Goal: Task Accomplishment & Management: Use online tool/utility

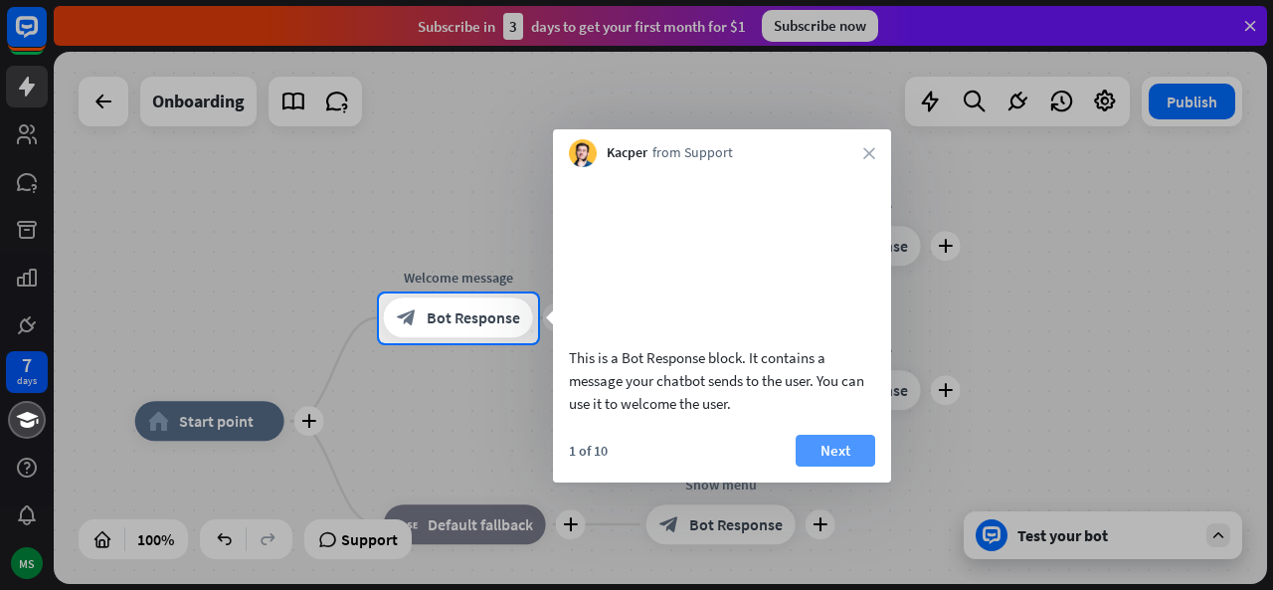
click at [825, 464] on button "Next" at bounding box center [835, 450] width 80 height 32
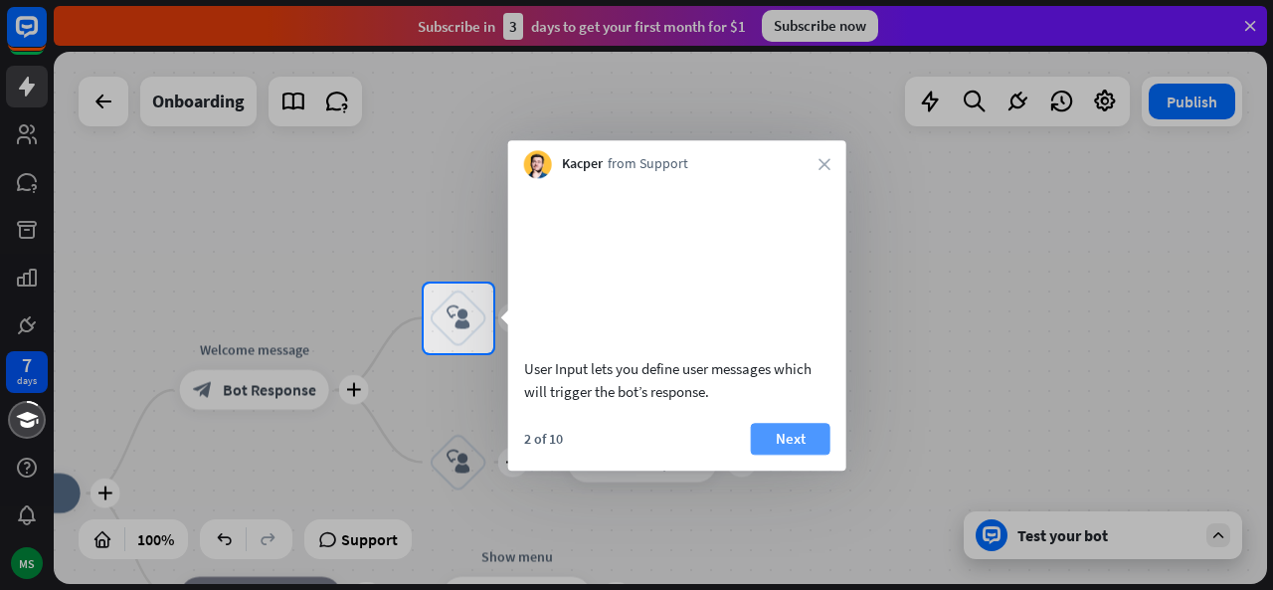
click at [812, 454] on button "Next" at bounding box center [791, 439] width 80 height 32
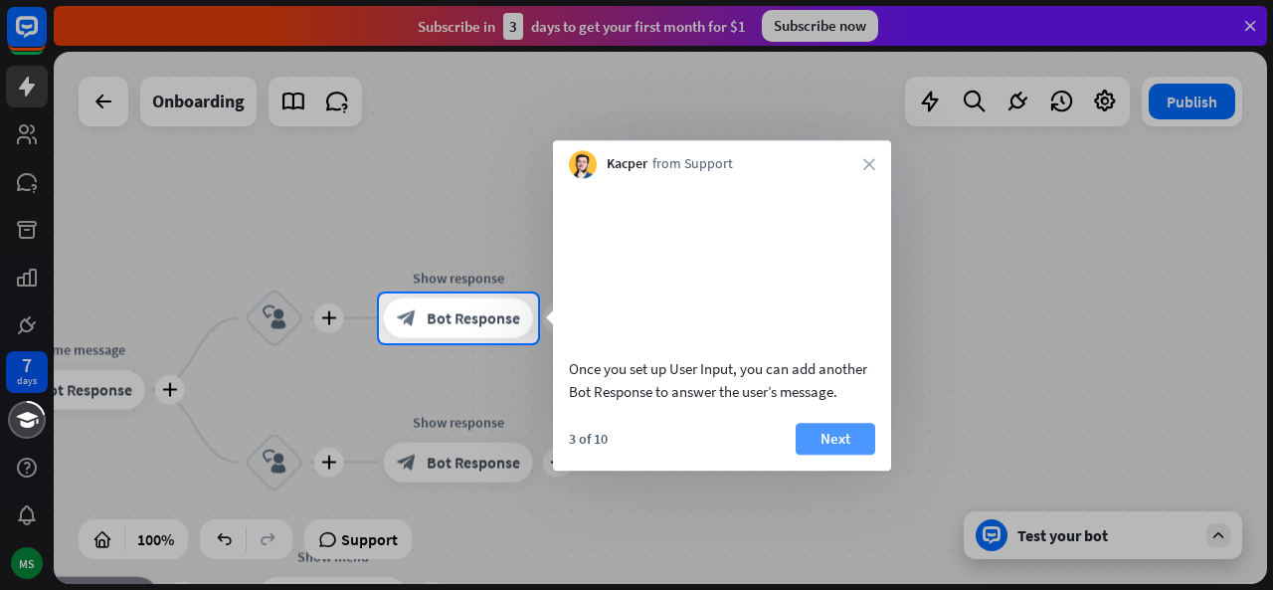
click at [813, 454] on button "Next" at bounding box center [835, 439] width 80 height 32
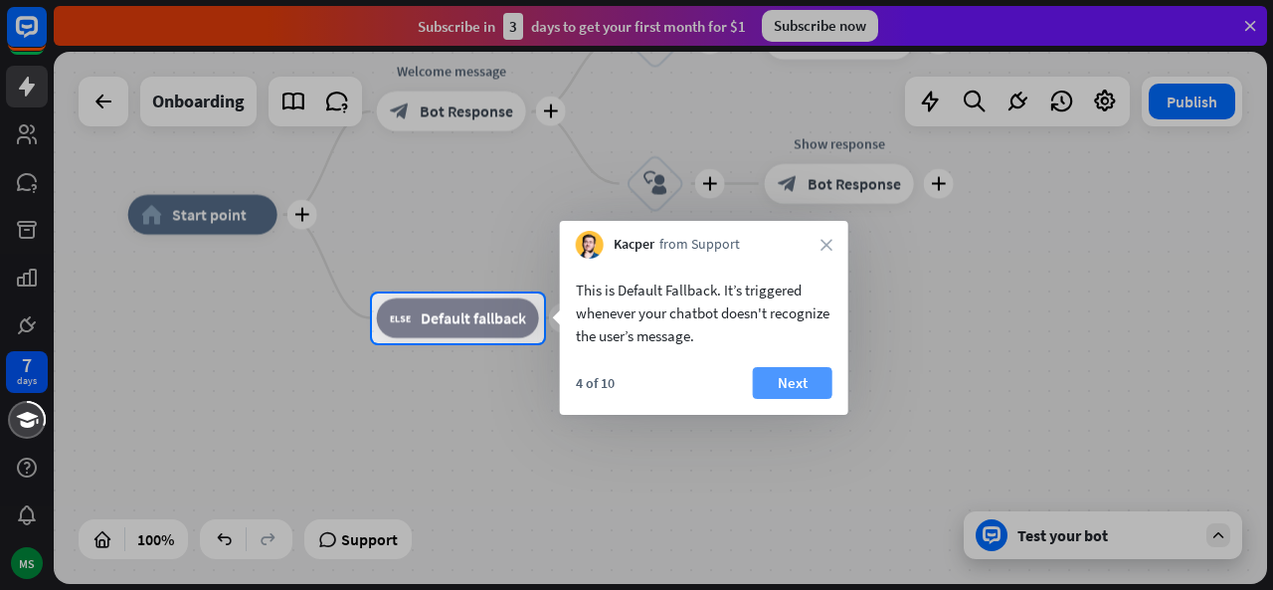
click at [821, 375] on button "Next" at bounding box center [793, 383] width 80 height 32
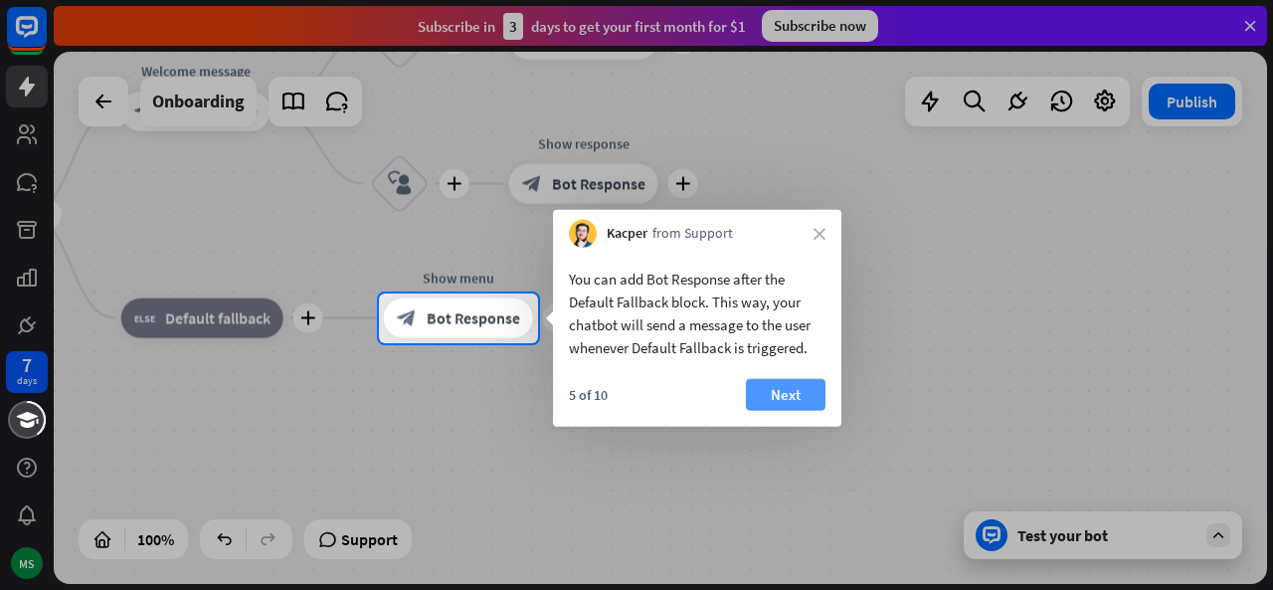
click at [811, 393] on button "Next" at bounding box center [786, 395] width 80 height 32
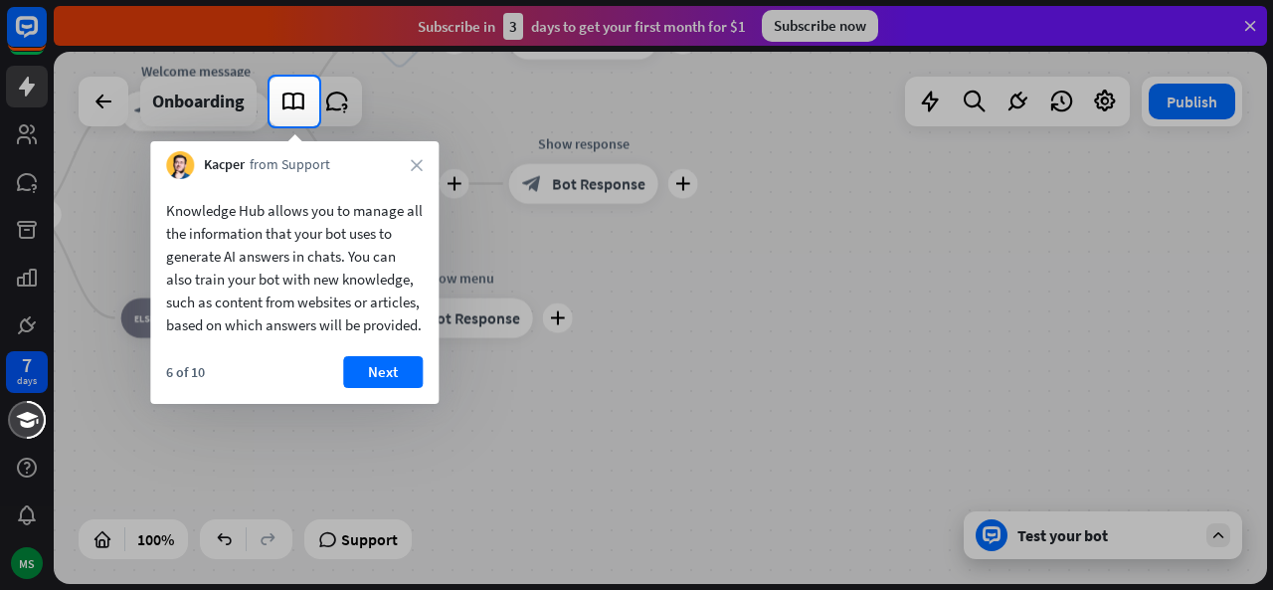
click at [445, 411] on div at bounding box center [636, 357] width 1273 height 463
click at [352, 388] on button "Next" at bounding box center [383, 372] width 80 height 32
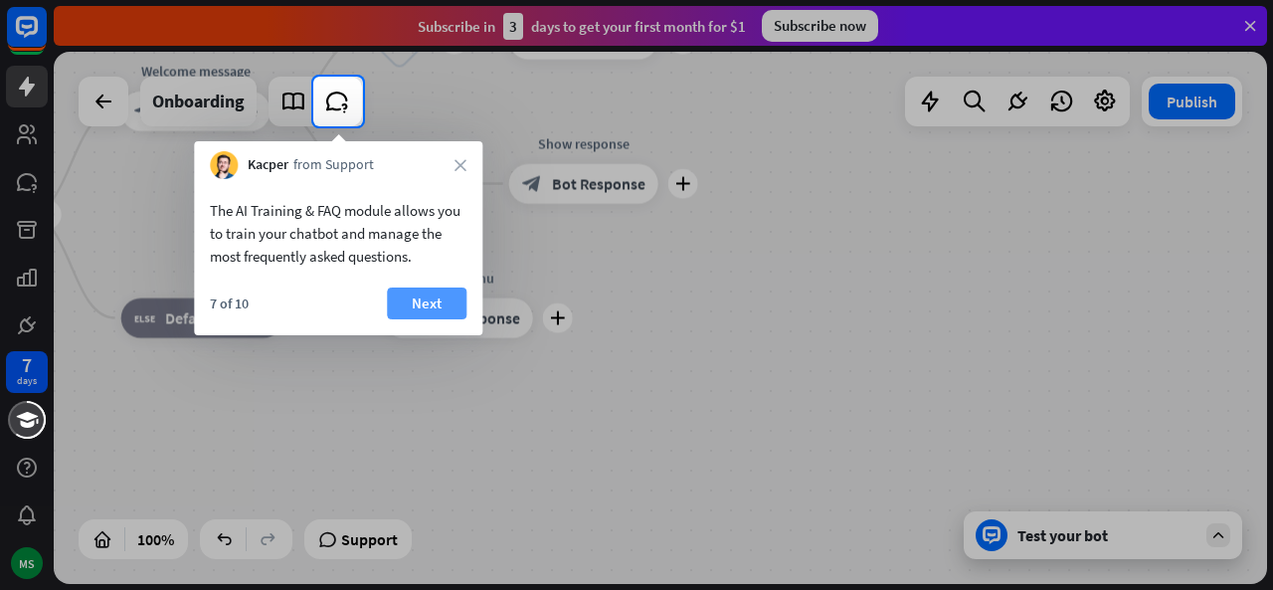
click at [451, 304] on button "Next" at bounding box center [427, 303] width 80 height 32
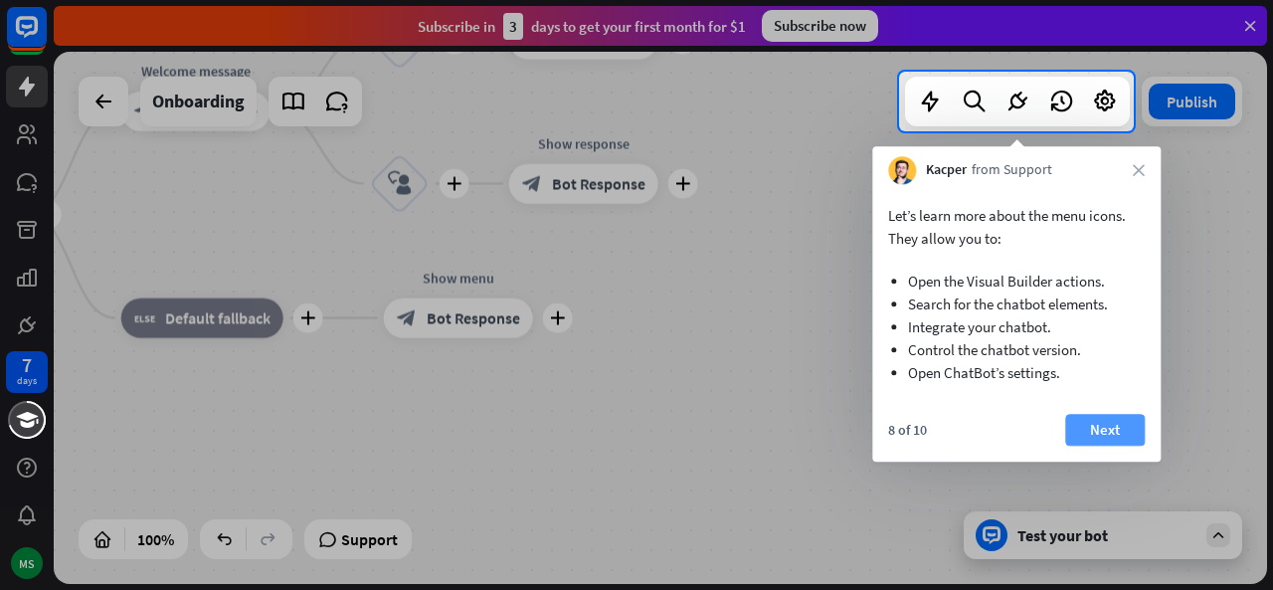
click at [1089, 435] on button "Next" at bounding box center [1105, 430] width 80 height 32
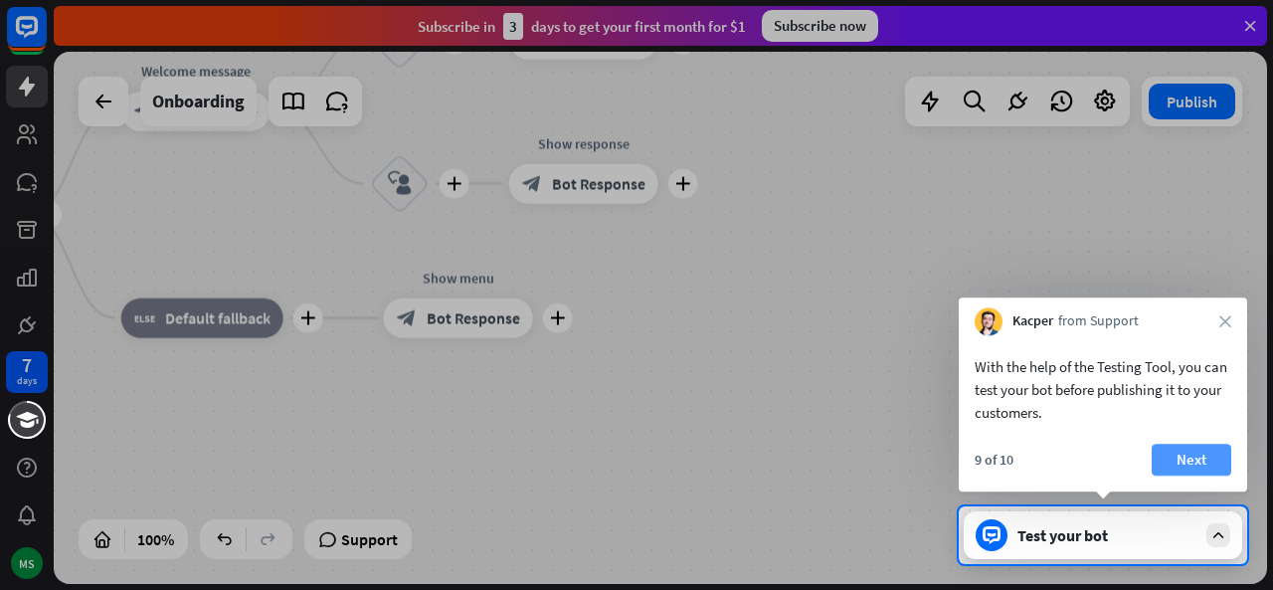
click at [1215, 454] on button "Next" at bounding box center [1191, 459] width 80 height 32
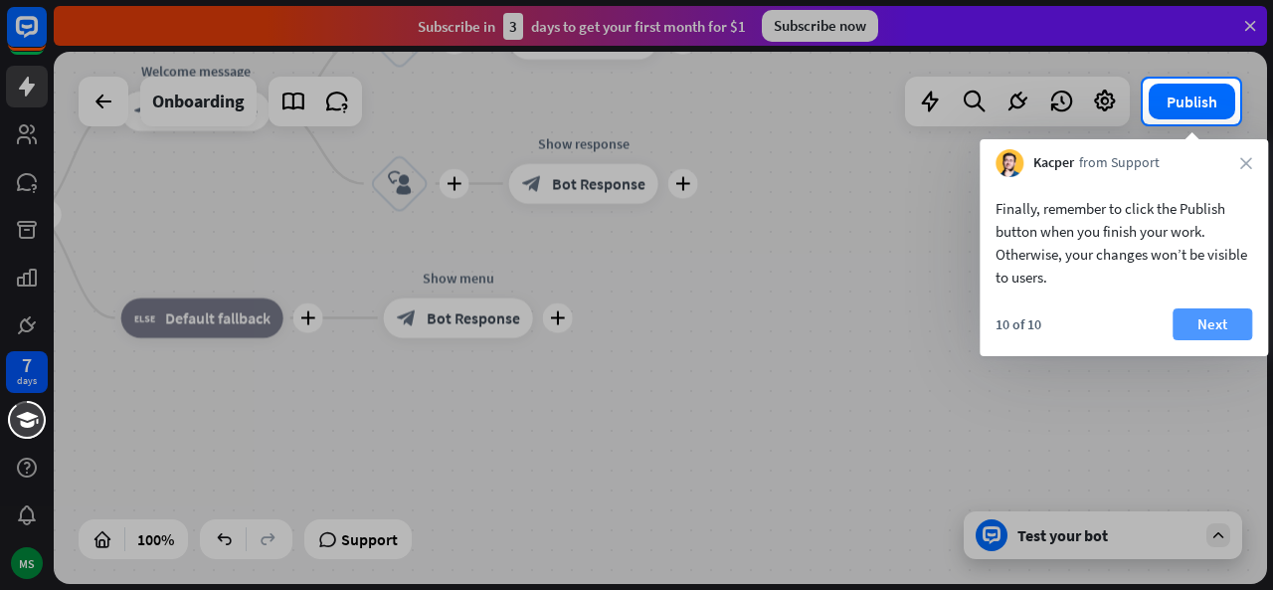
click at [1213, 315] on button "Next" at bounding box center [1212, 324] width 80 height 32
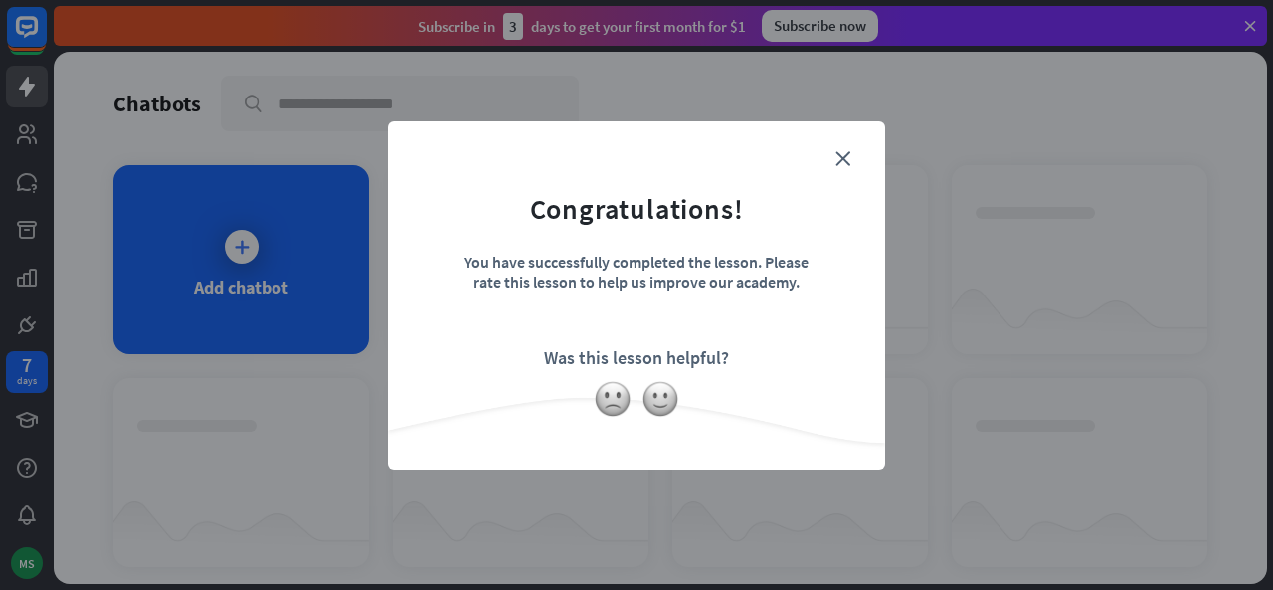
click at [220, 334] on div "close Congratulations! You have successfully completed the lesson. Please rate …" at bounding box center [636, 295] width 1273 height 590
click at [253, 326] on div "close Congratulations! You have successfully completed the lesson. Please rate …" at bounding box center [636, 295] width 1273 height 590
click at [646, 408] on img at bounding box center [660, 399] width 38 height 38
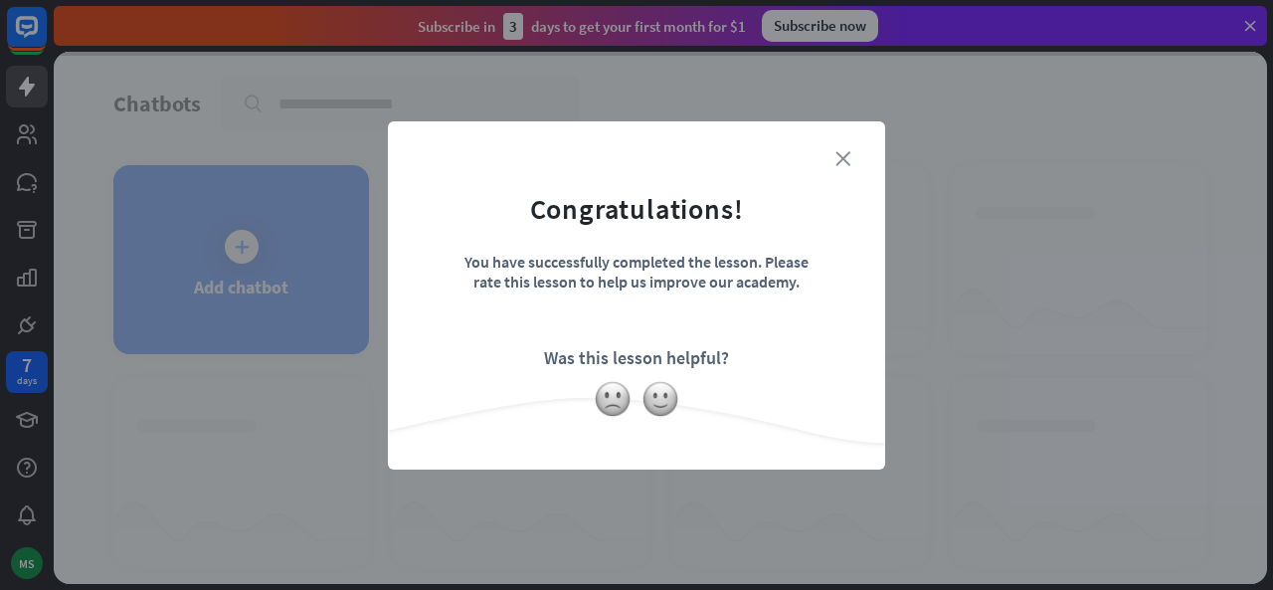
click at [849, 158] on icon "close" at bounding box center [842, 158] width 15 height 15
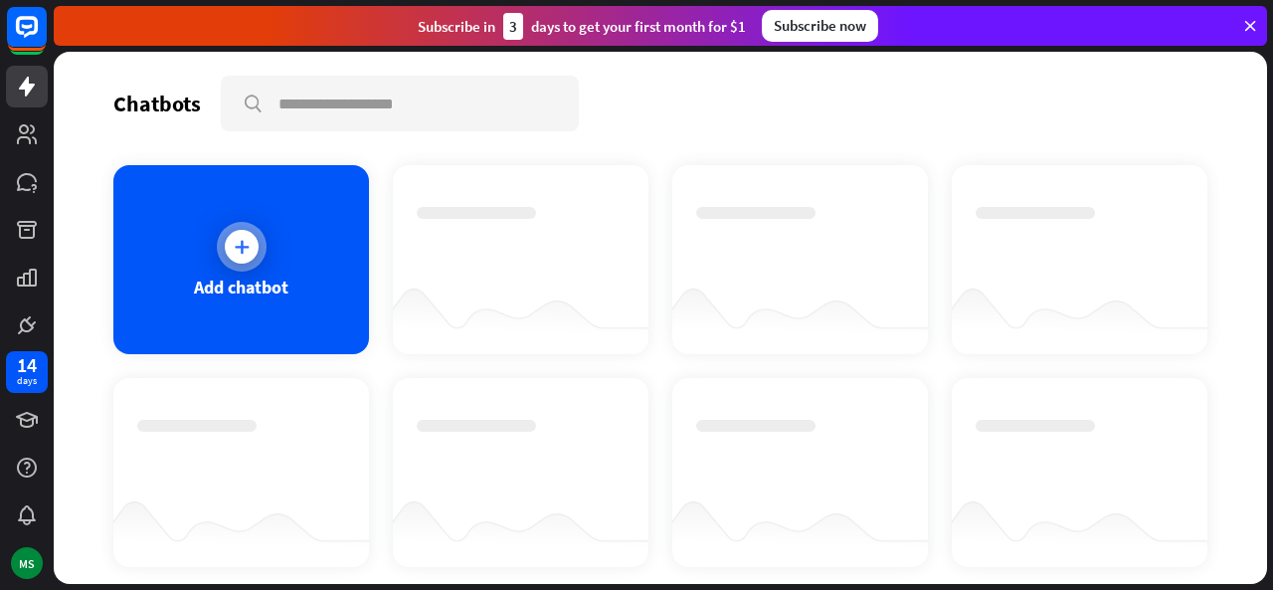
click at [243, 250] on icon at bounding box center [242, 247] width 20 height 20
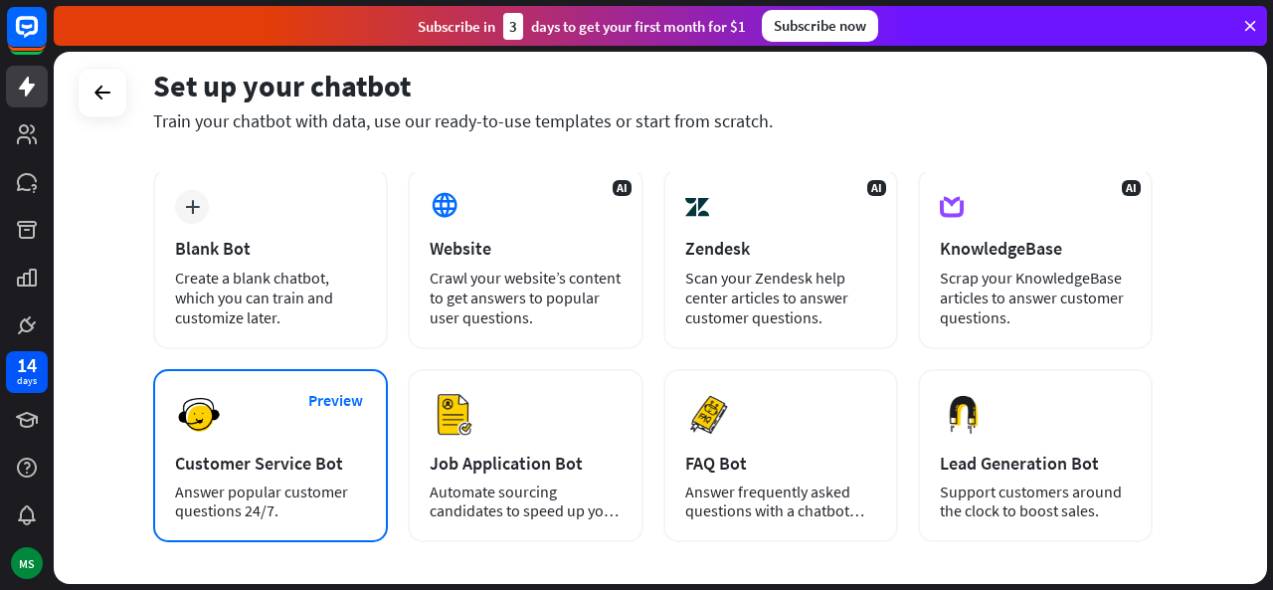
scroll to position [87, 0]
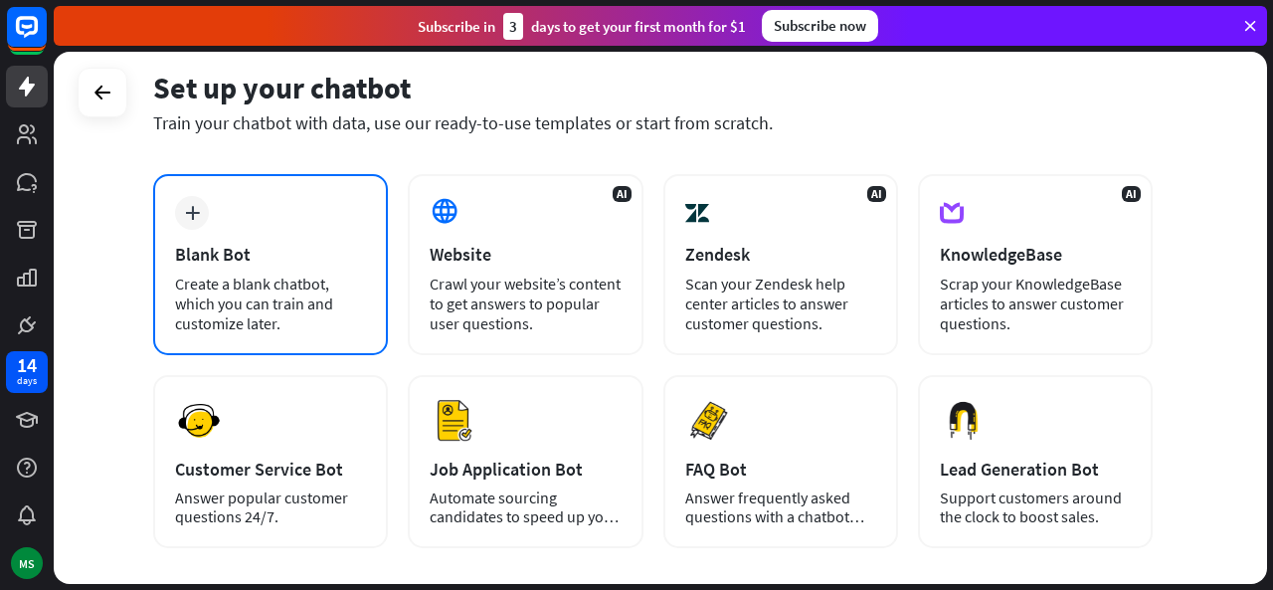
click at [261, 293] on div "Create a blank chatbot, which you can train and customize later." at bounding box center [270, 303] width 191 height 60
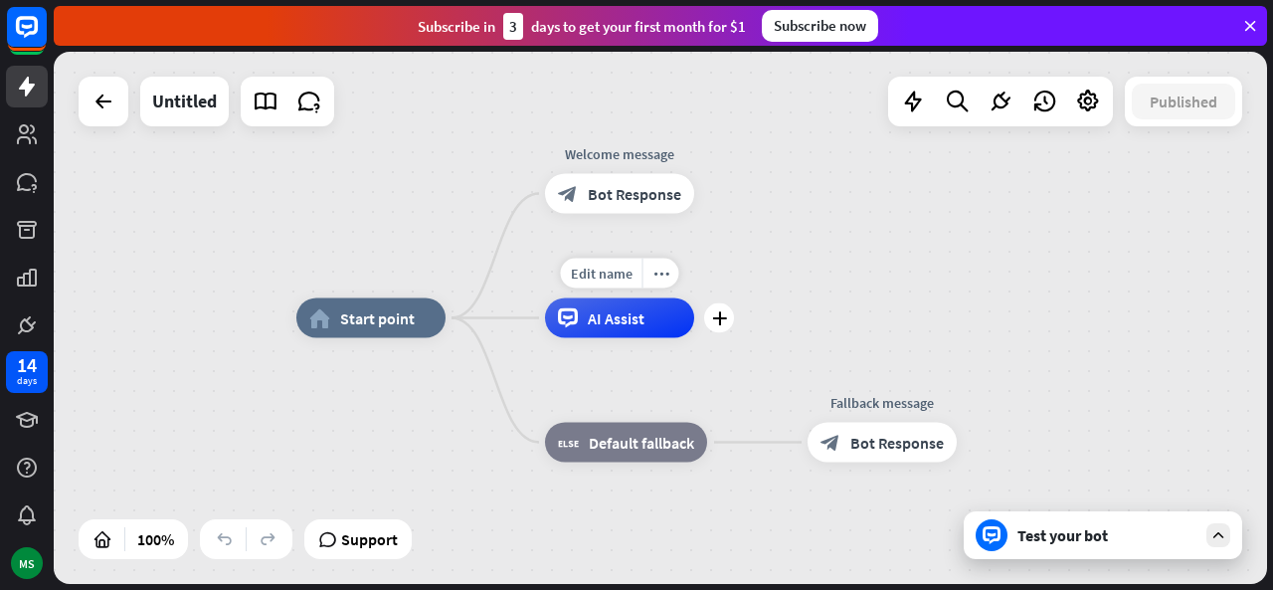
click at [607, 321] on span "AI Assist" at bounding box center [616, 318] width 57 height 20
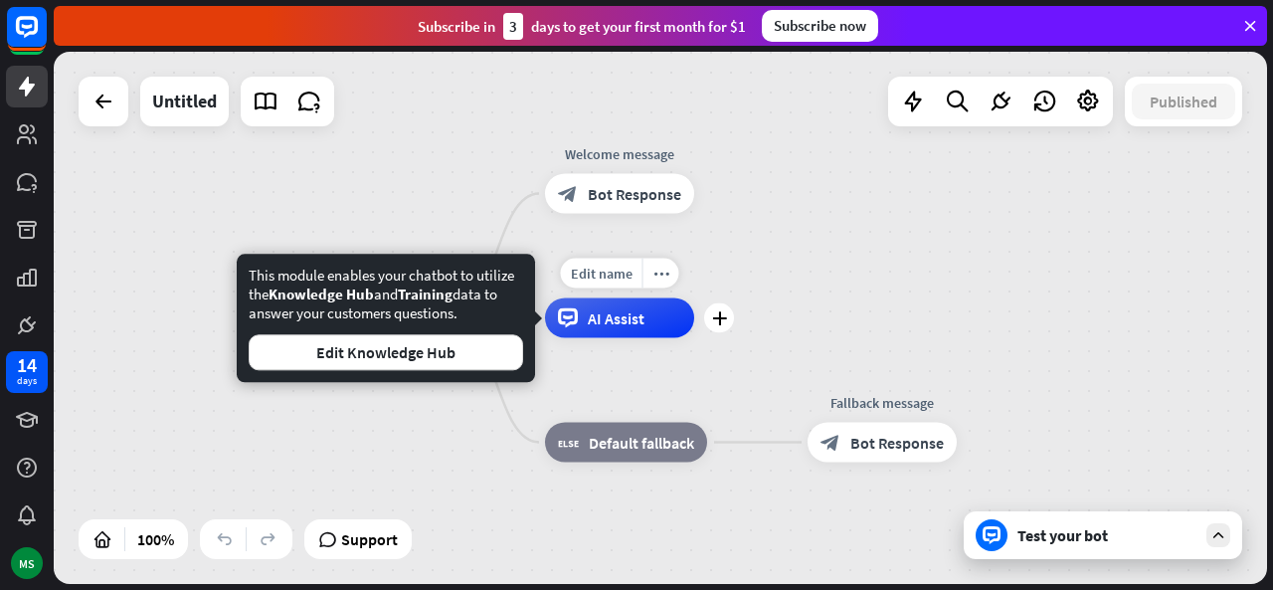
click at [607, 321] on span "AI Assist" at bounding box center [616, 318] width 57 height 20
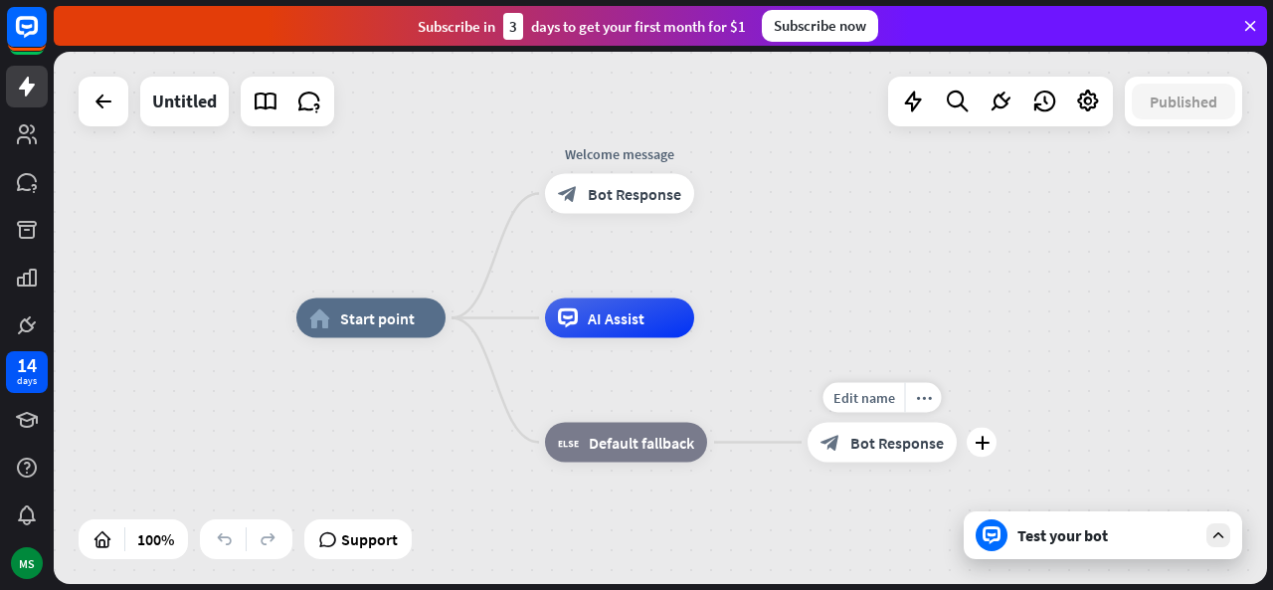
click at [814, 428] on div "block_bot_response Bot Response" at bounding box center [881, 443] width 149 height 40
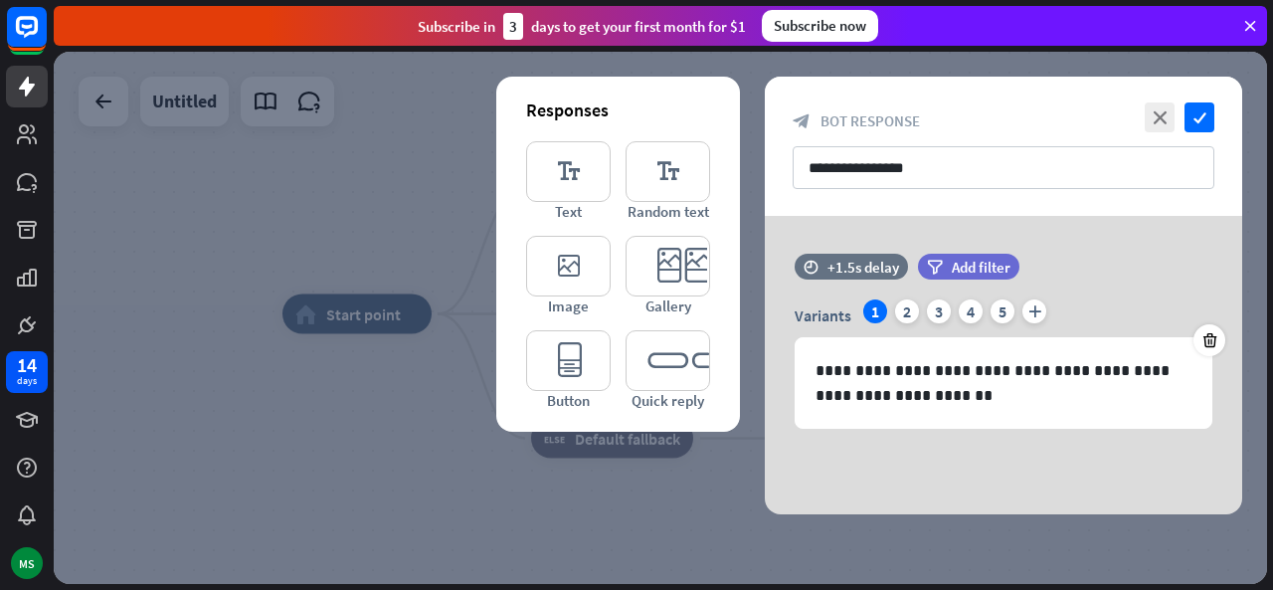
click at [891, 445] on div at bounding box center [660, 318] width 1213 height 532
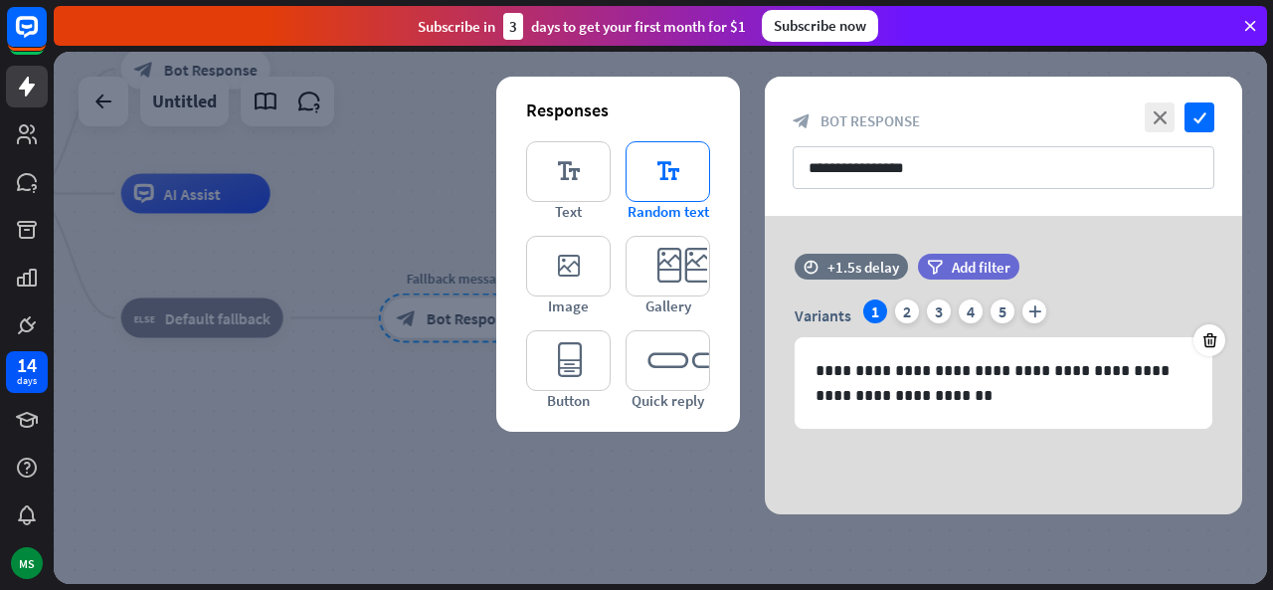
click at [653, 176] on icon "editor_text" at bounding box center [667, 171] width 85 height 61
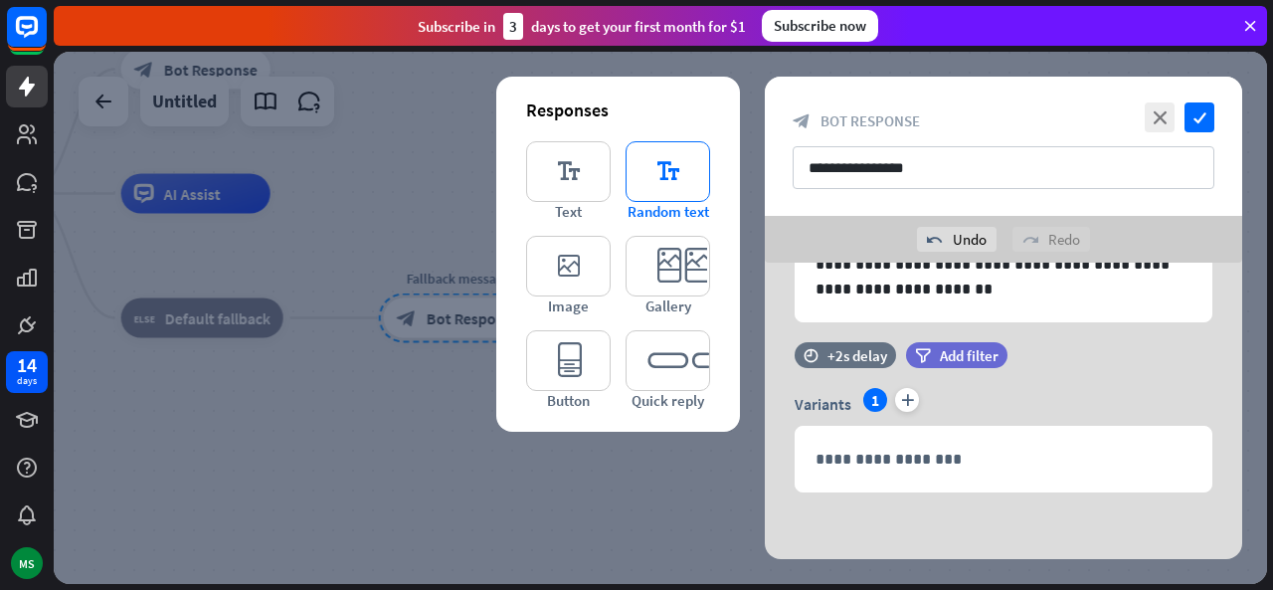
scroll to position [154, 0]
click at [597, 172] on icon "editor_text" at bounding box center [568, 171] width 85 height 61
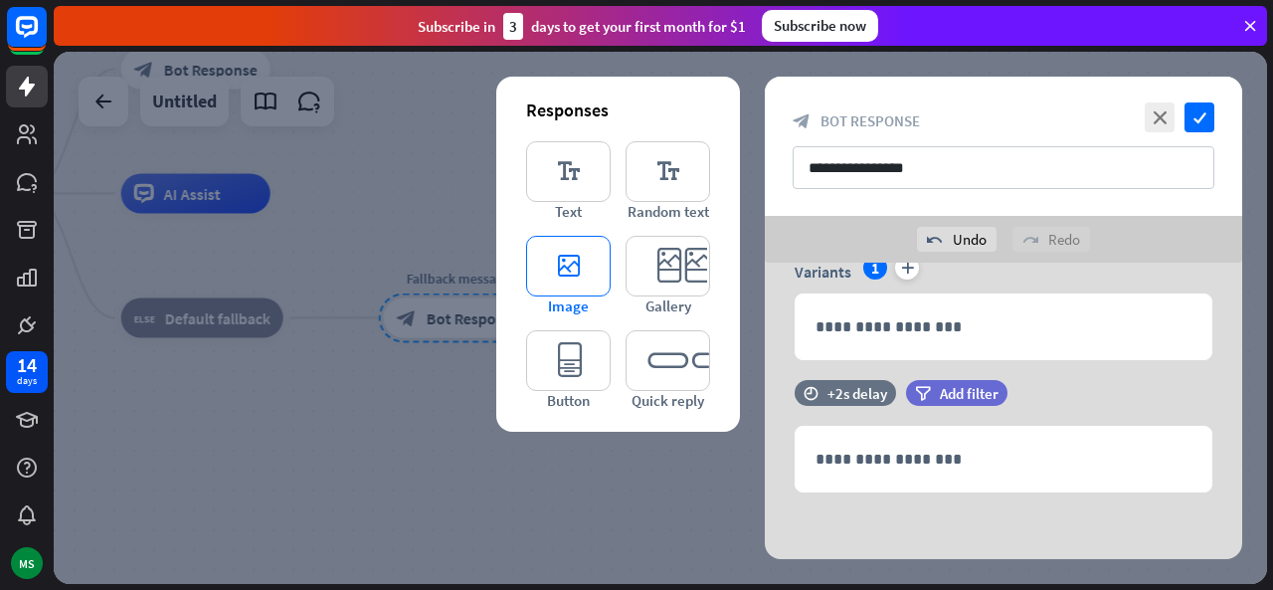
click at [564, 291] on icon "editor_image" at bounding box center [568, 266] width 85 height 61
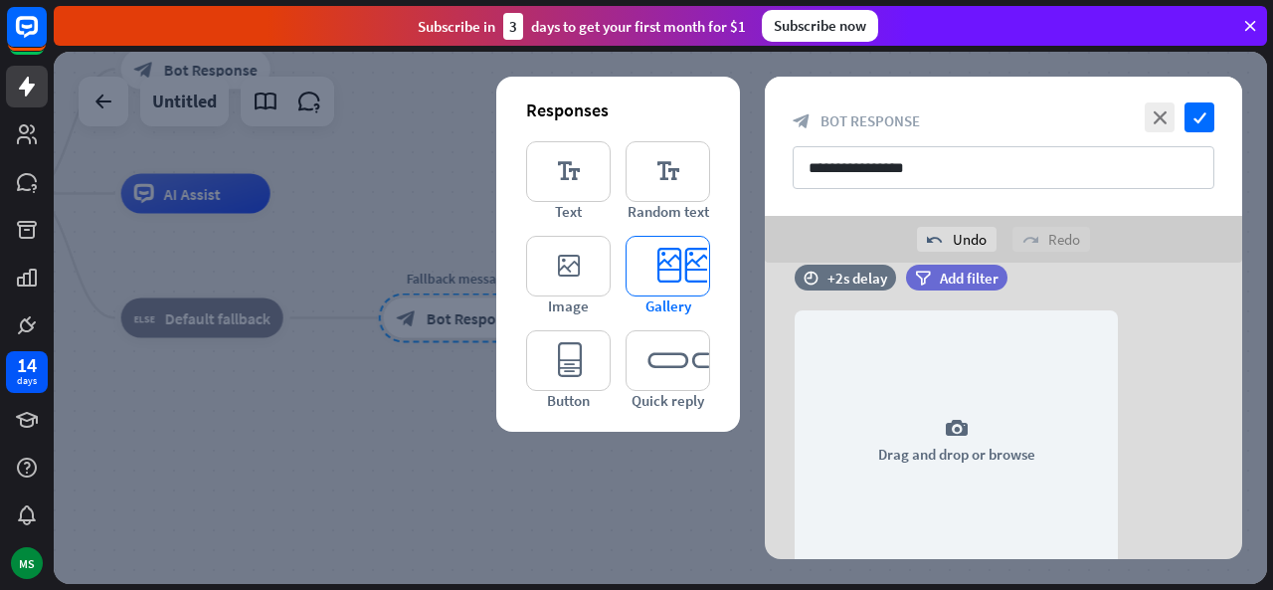
click at [636, 279] on icon "editor_card" at bounding box center [667, 266] width 85 height 61
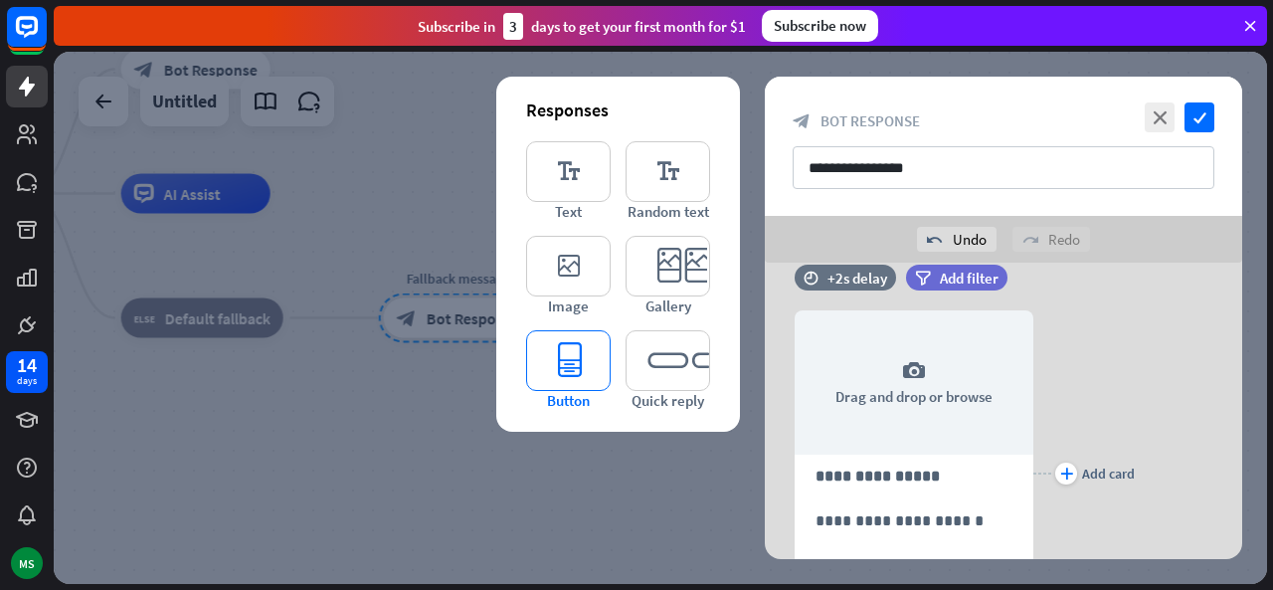
click at [573, 355] on icon "editor_button" at bounding box center [568, 360] width 85 height 61
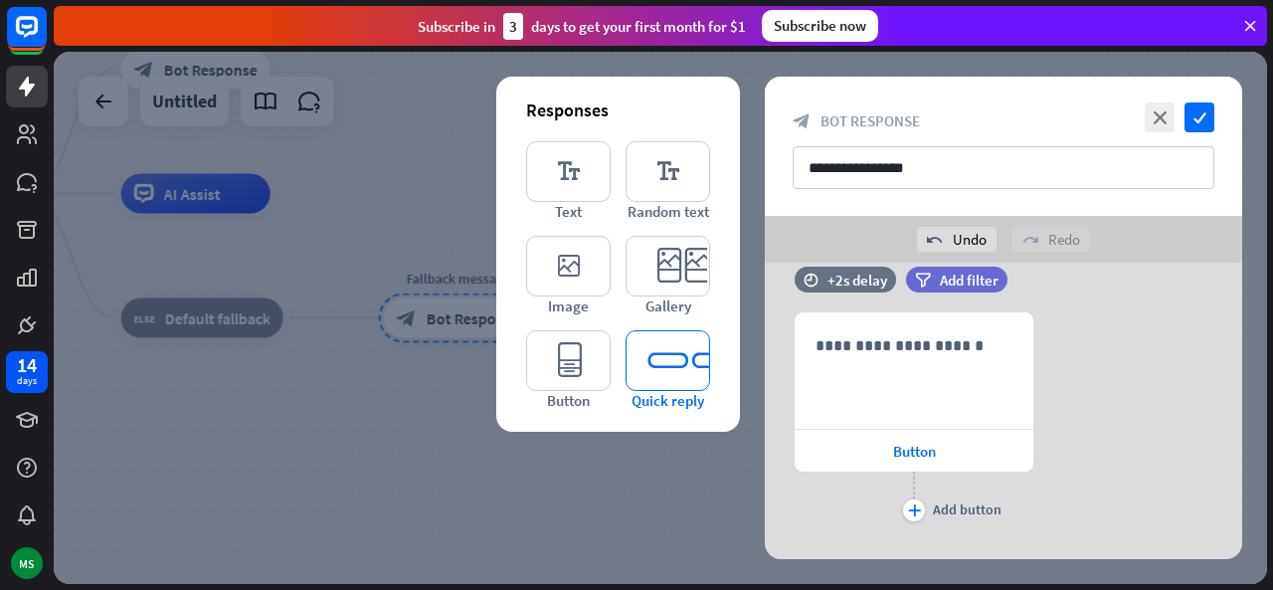
click at [638, 343] on icon "editor_quick_replies" at bounding box center [667, 360] width 85 height 61
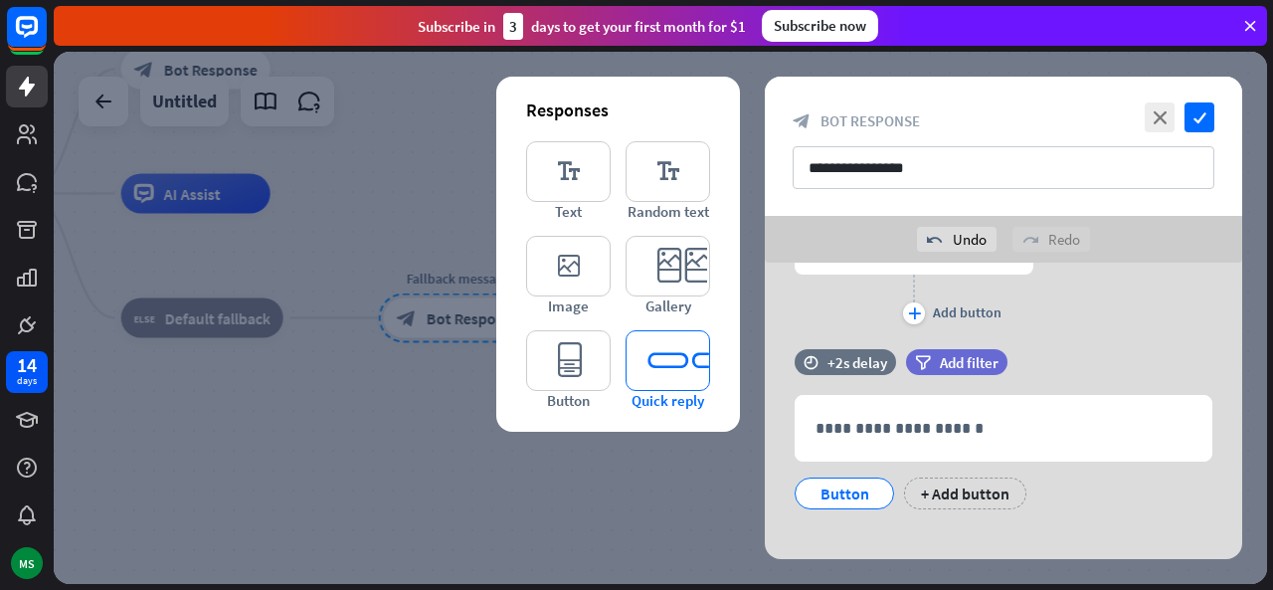
scroll to position [1487, 0]
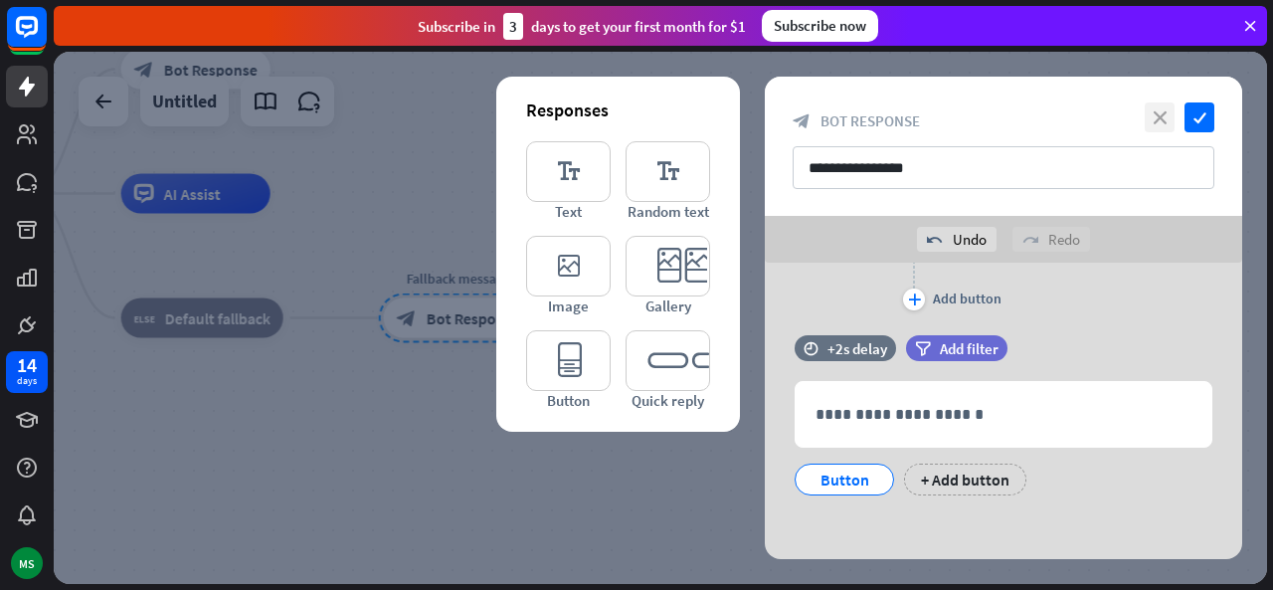
click at [1157, 113] on icon "close" at bounding box center [1159, 117] width 30 height 30
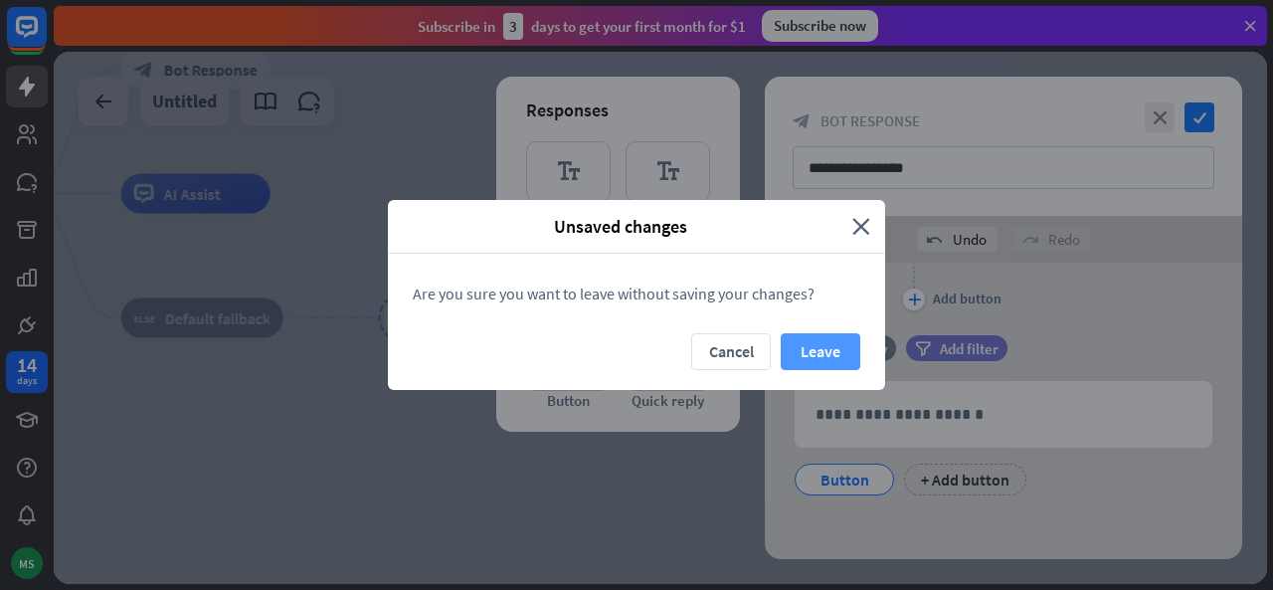
click at [829, 349] on button "Leave" at bounding box center [820, 351] width 80 height 37
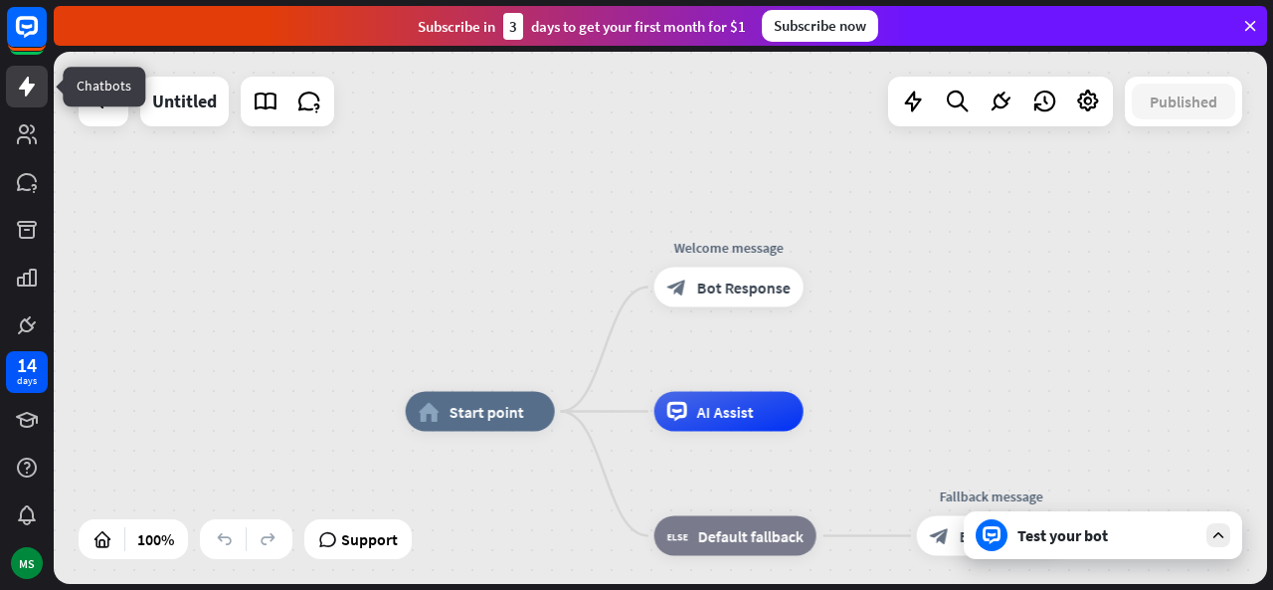
click at [15, 71] on link at bounding box center [27, 87] width 42 height 42
